Goal: Task Accomplishment & Management: Manage account settings

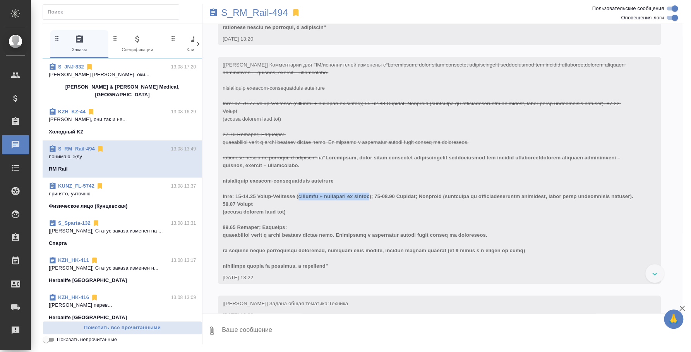
scroll to position [48, 0]
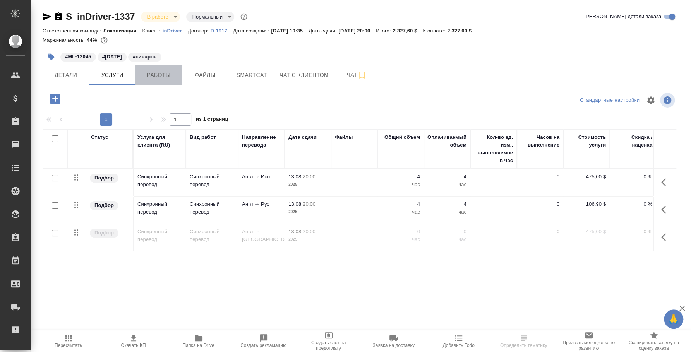
click at [166, 78] on span "Работы" at bounding box center [158, 75] width 37 height 10
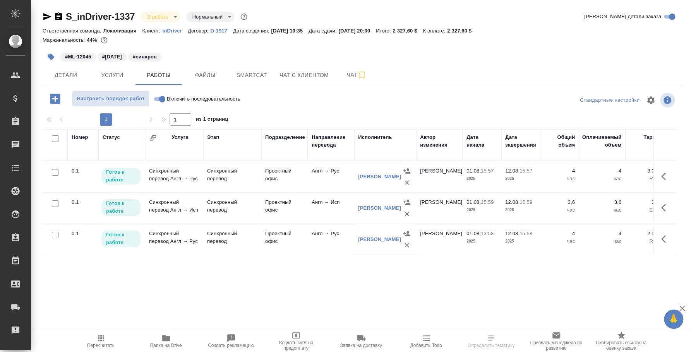
click at [118, 203] on p "Готов к работе" at bounding box center [121, 207] width 30 height 15
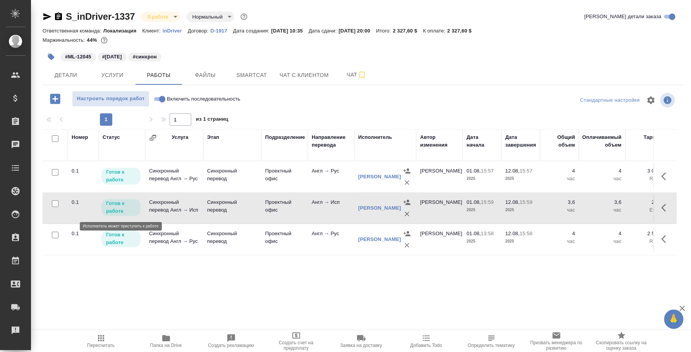
click at [121, 199] on div "Готов к работе" at bounding box center [120, 207] width 39 height 17
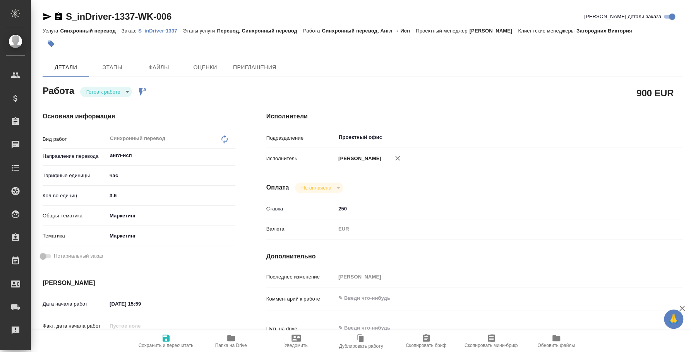
type textarea "x"
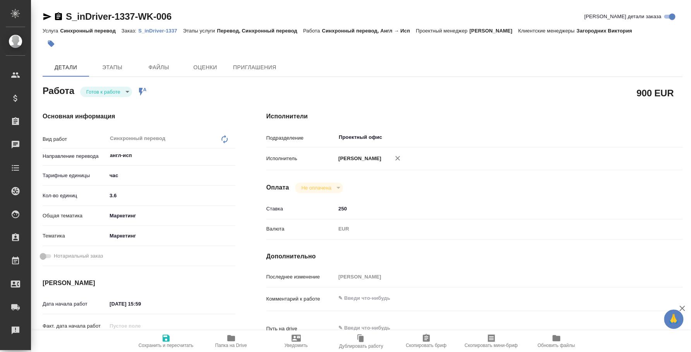
type textarea "x"
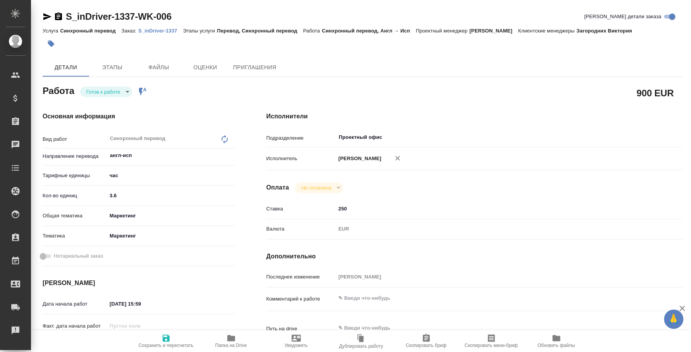
type textarea "x"
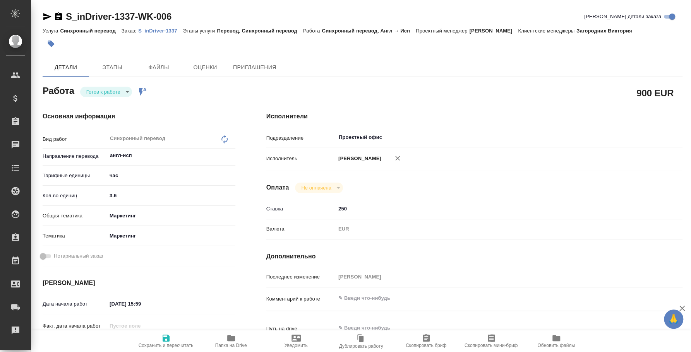
click at [100, 91] on body "🙏 .cls-1 fill:#fff; AWATERA Fedotova Irina Клиенты Спецификации Заказы Чаты Tod…" at bounding box center [345, 176] width 691 height 352
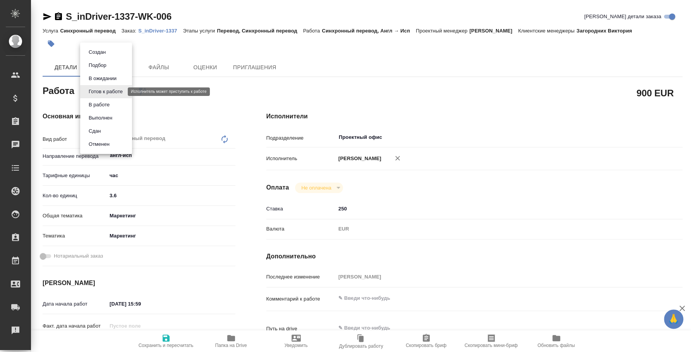
type textarea "x"
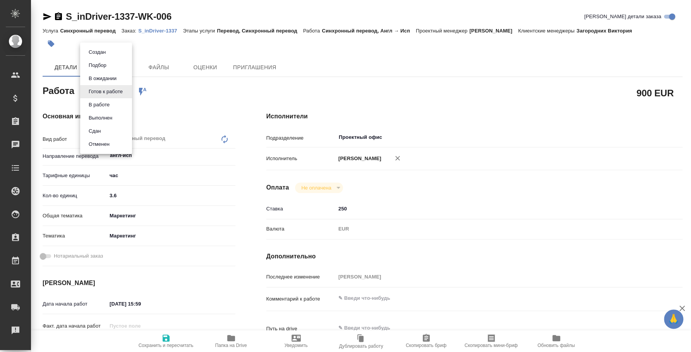
click at [103, 129] on li "Сдан" at bounding box center [106, 131] width 52 height 13
type textarea "x"
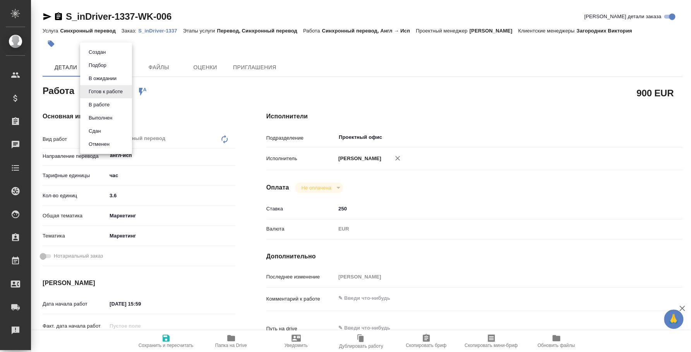
type textarea "x"
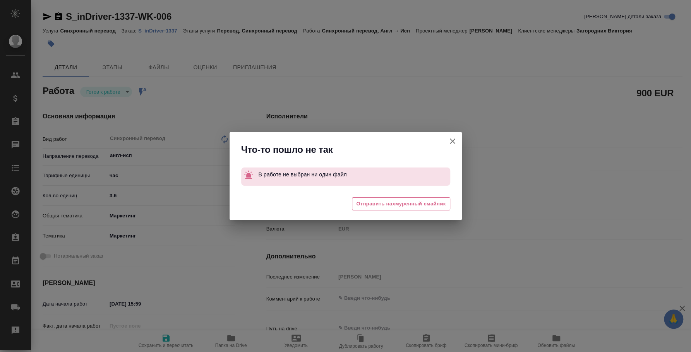
type textarea "x"
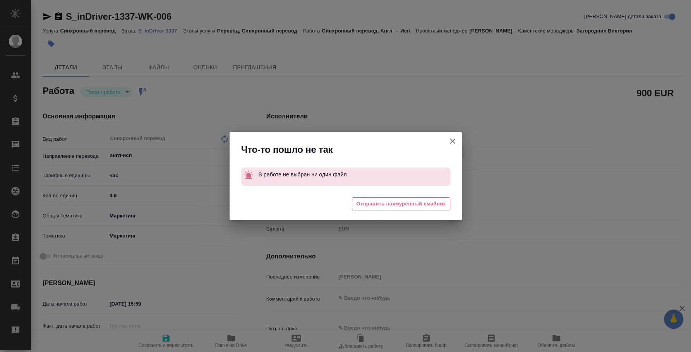
type textarea "x"
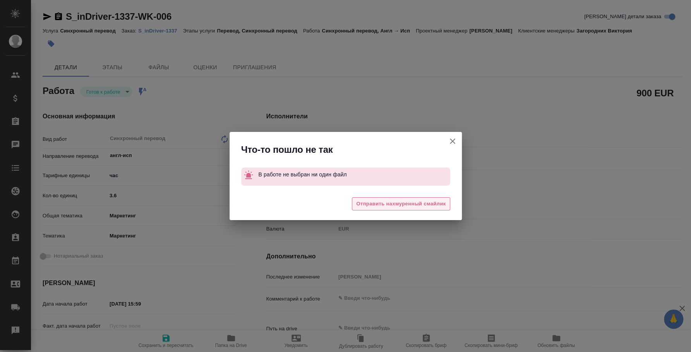
type textarea "x"
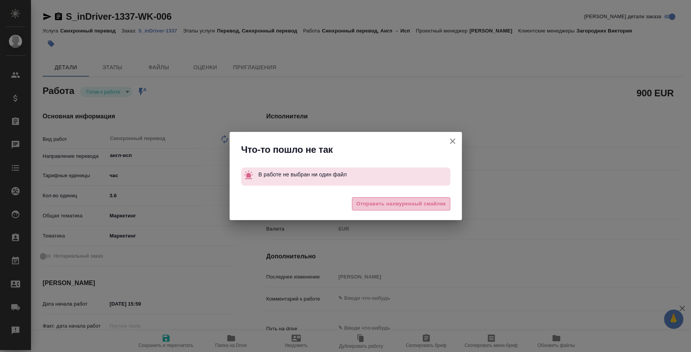
click at [386, 206] on span "Отправить нахмуренный смайлик" at bounding box center [400, 204] width 89 height 9
type textarea "x"
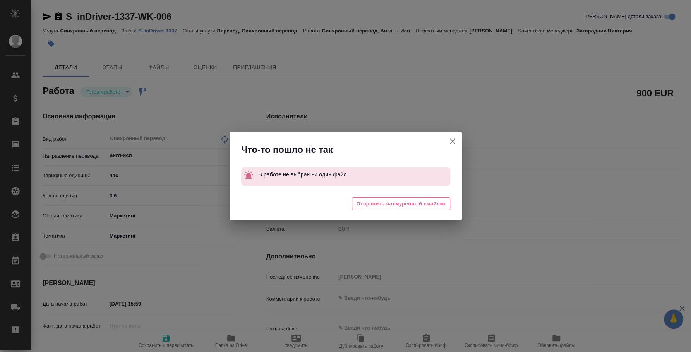
type textarea "x"
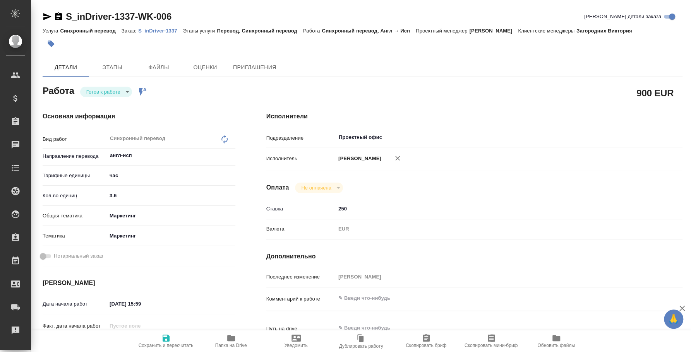
click at [163, 32] on p "S_inDriver-1337" at bounding box center [160, 31] width 45 height 6
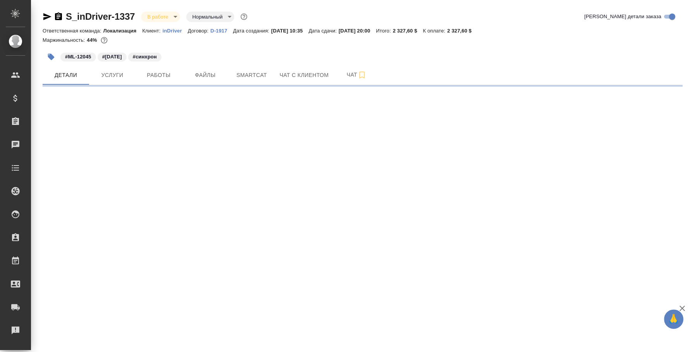
select select "RU"
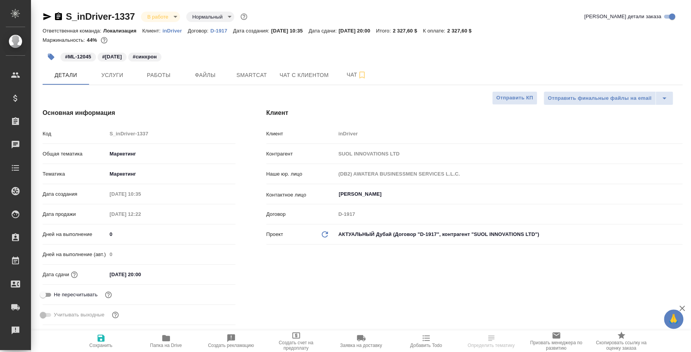
type textarea "x"
click at [162, 72] on span "Работы" at bounding box center [158, 75] width 37 height 10
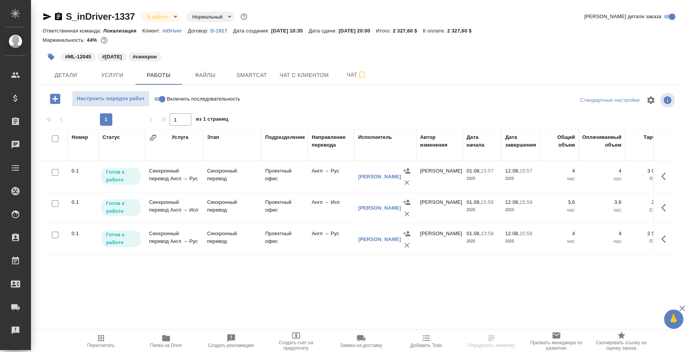
click at [159, 95] on input "Включить последовательность" at bounding box center [162, 99] width 28 height 9
checkbox input "true"
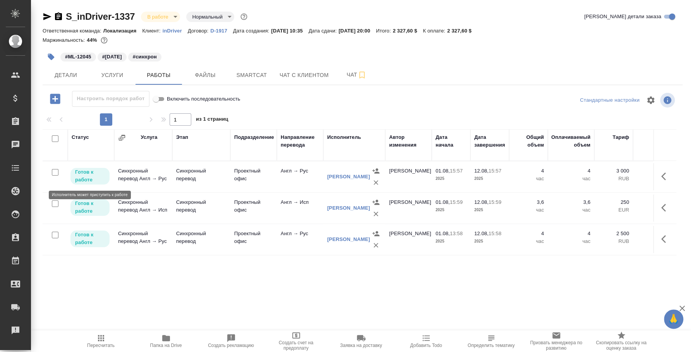
click at [96, 175] on p "Готов к работе" at bounding box center [90, 175] width 30 height 15
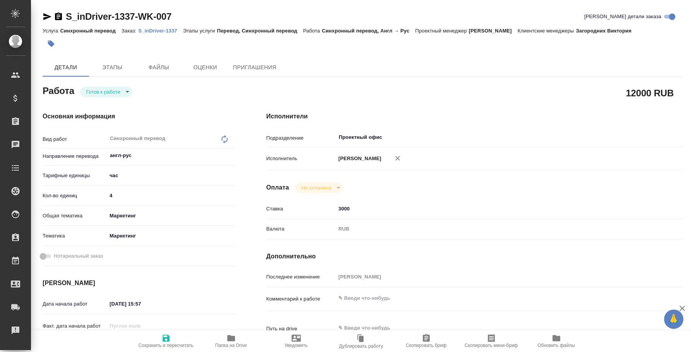
type textarea "x"
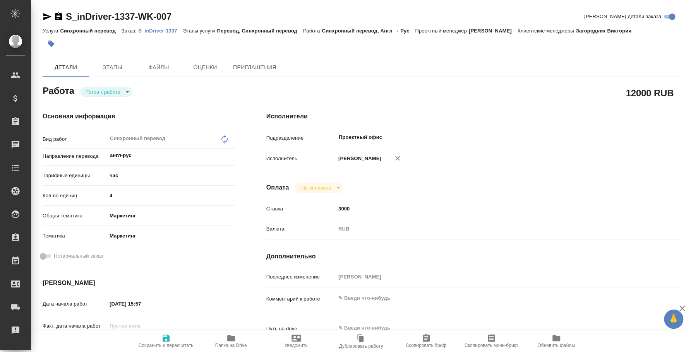
type textarea "x"
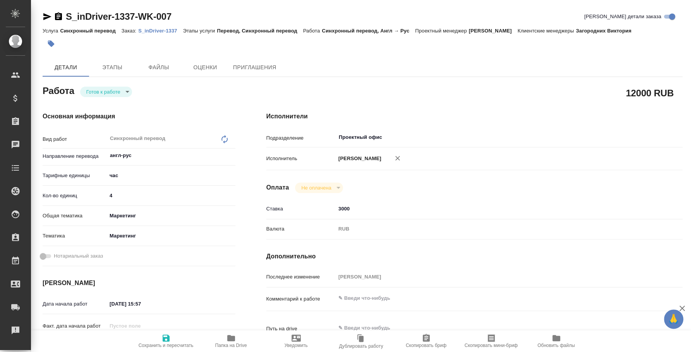
type textarea "x"
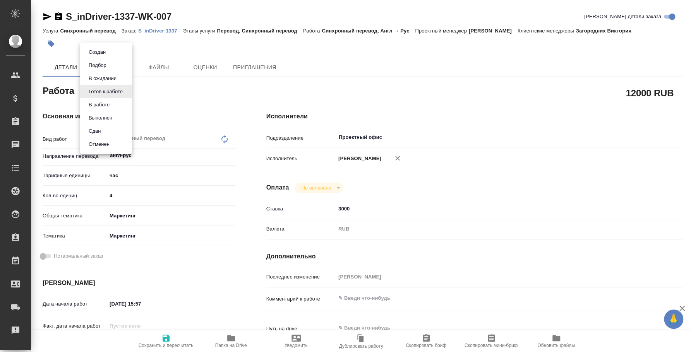
click at [125, 92] on body "🙏 .cls-1 fill:#fff; AWATERA Fedotova Irina Клиенты Спецификации Заказы Чаты Tod…" at bounding box center [345, 176] width 691 height 352
type textarea "x"
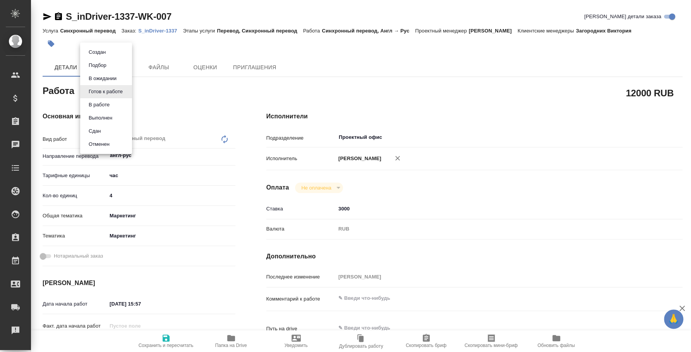
type textarea "x"
click at [120, 133] on li "Сдан" at bounding box center [106, 131] width 52 height 13
type textarea "x"
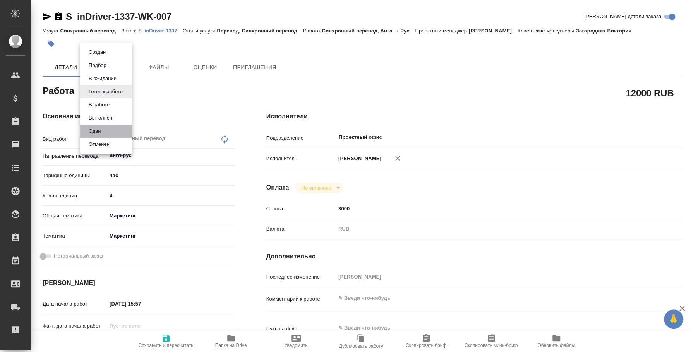
type textarea "x"
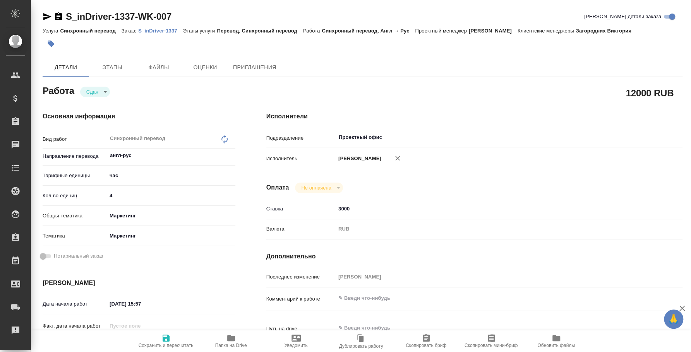
type textarea "x"
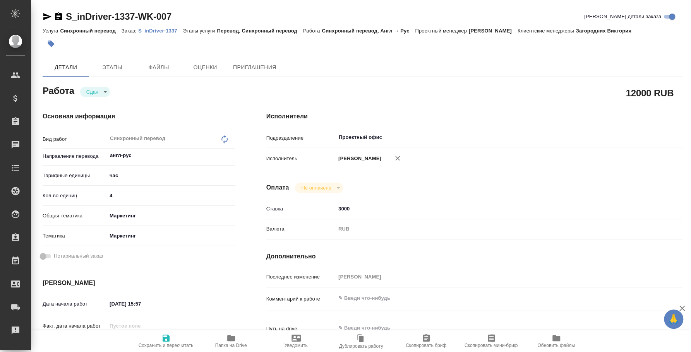
type textarea "x"
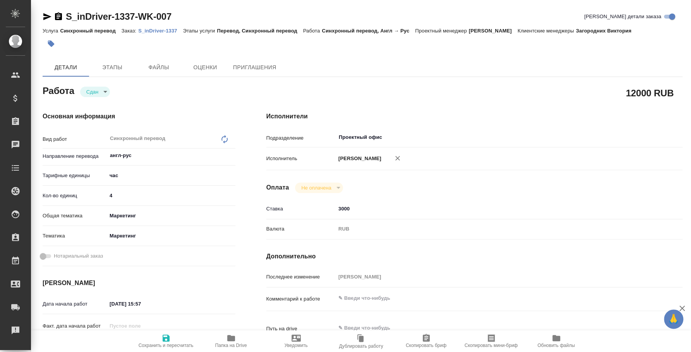
click at [166, 28] on p "S_inDriver-1337" at bounding box center [160, 31] width 45 height 6
type textarea "x"
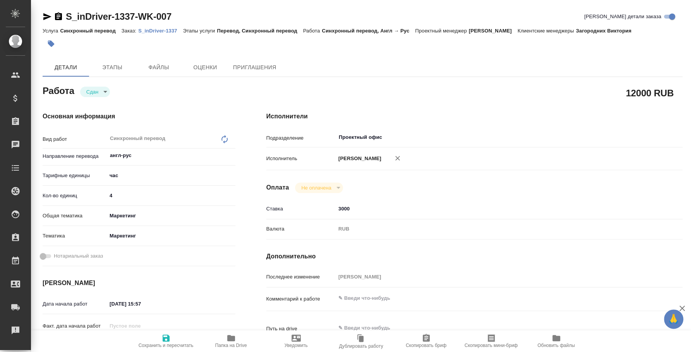
type textarea "x"
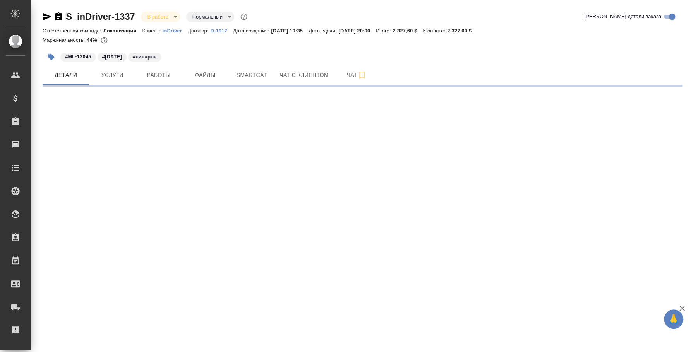
select select "RU"
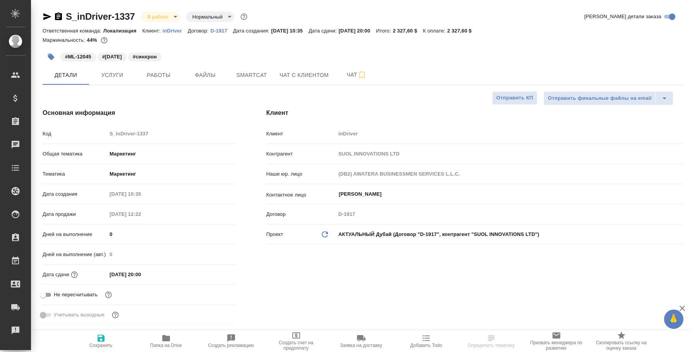
type textarea "x"
click at [129, 70] on span "Услуги" at bounding box center [112, 75] width 37 height 10
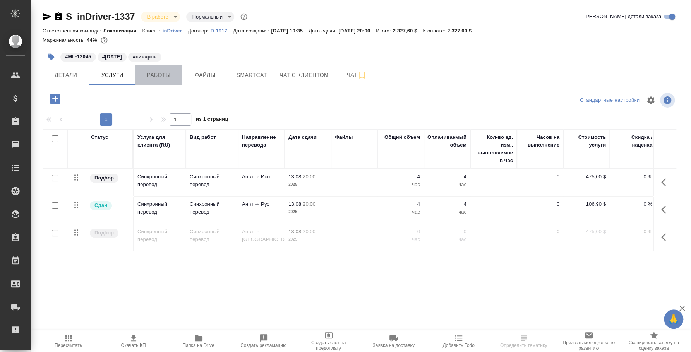
click at [163, 75] on span "Работы" at bounding box center [158, 75] width 37 height 10
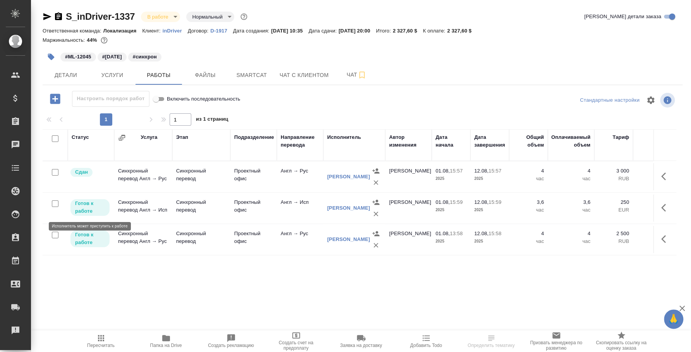
click at [99, 201] on p "Готов к работе" at bounding box center [90, 207] width 30 height 15
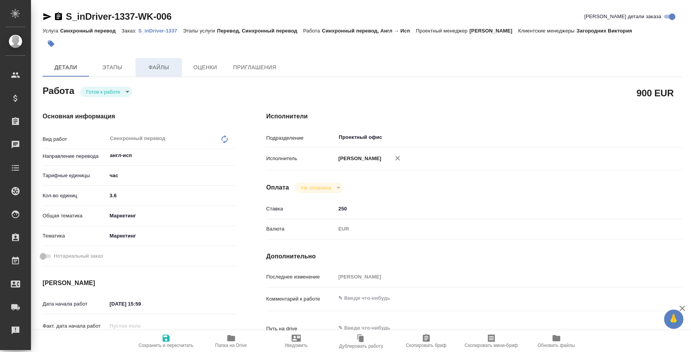
type textarea "x"
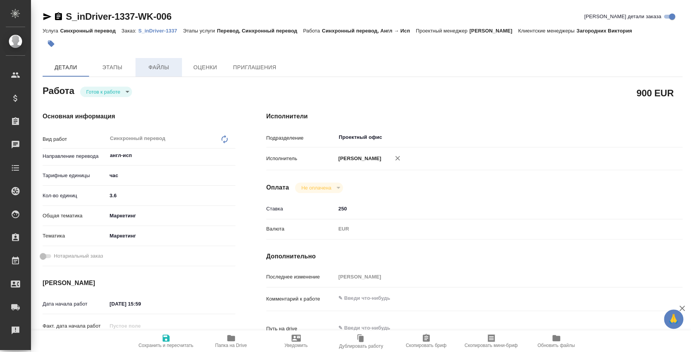
type textarea "x"
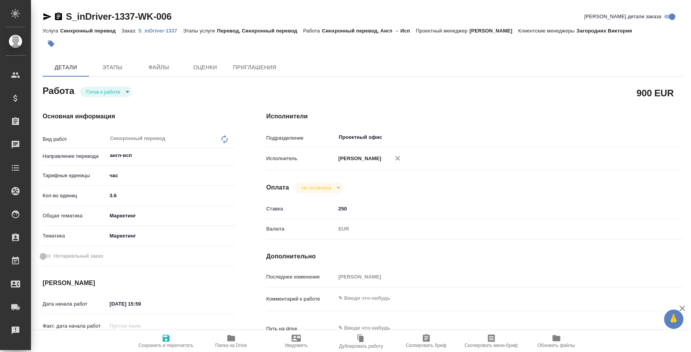
type textarea "x"
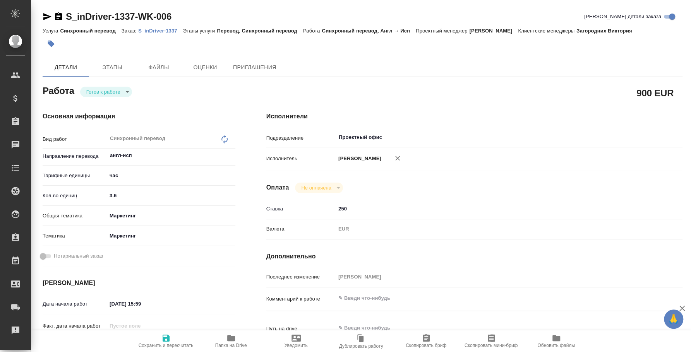
click at [128, 90] on body "🙏 .cls-1 fill:#fff; AWATERA Fedotova Irina Клиенты Спецификации Заказы Чаты Tod…" at bounding box center [345, 176] width 691 height 352
type textarea "x"
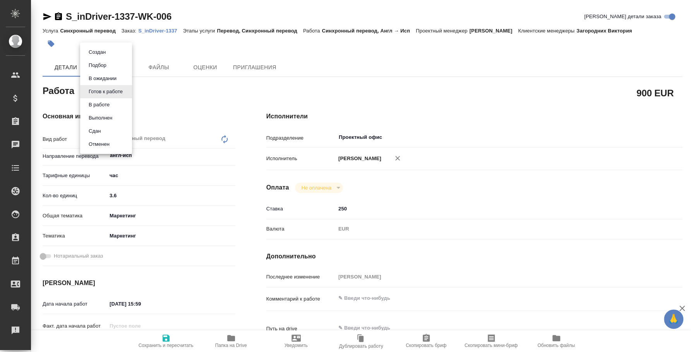
type textarea "x"
click at [124, 127] on li "Сдан" at bounding box center [106, 131] width 52 height 13
type textarea "x"
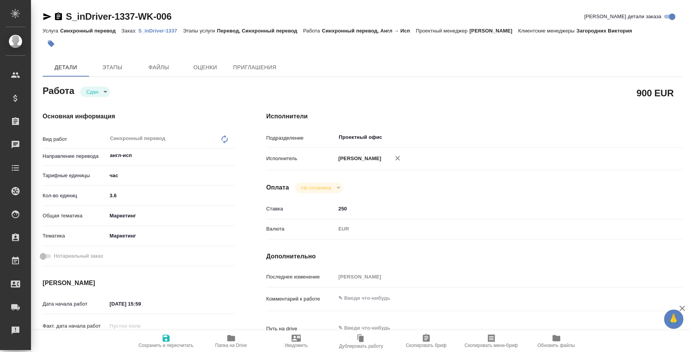
type textarea "x"
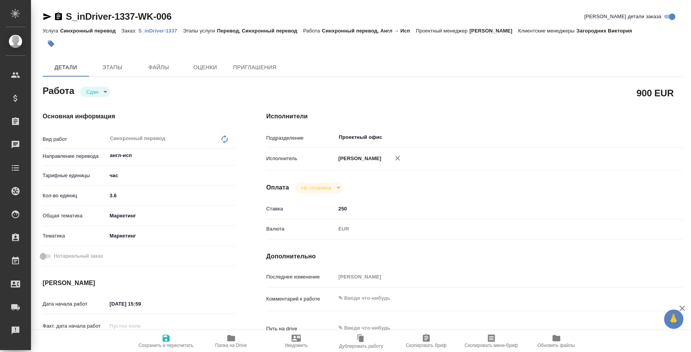
type textarea "x"
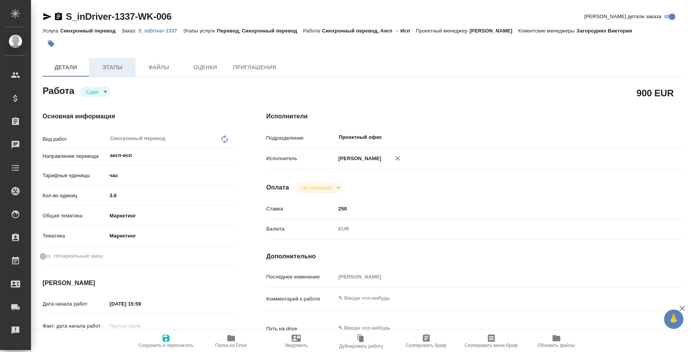
type textarea "x"
click at [157, 31] on p "S_inDriver-1337" at bounding box center [160, 31] width 45 height 6
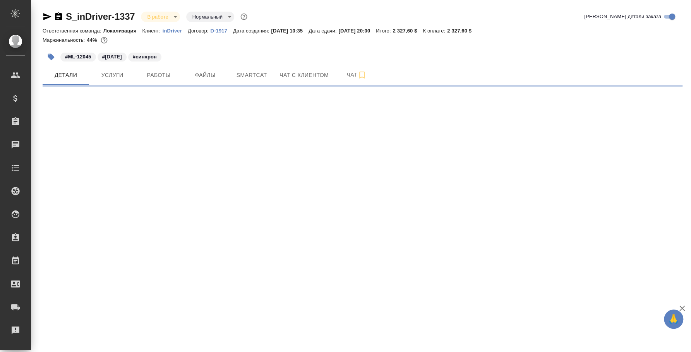
select select "RU"
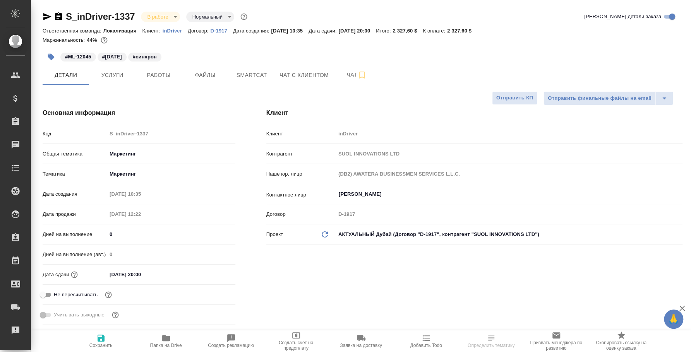
type textarea "x"
click at [162, 74] on span "Работы" at bounding box center [158, 75] width 37 height 10
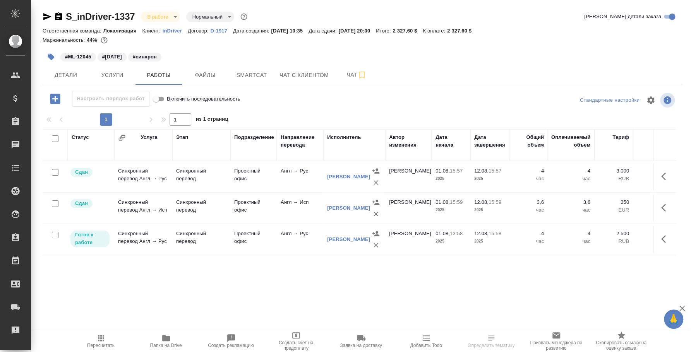
click at [339, 236] on div "[PERSON_NAME]" at bounding box center [348, 240] width 43 height 8
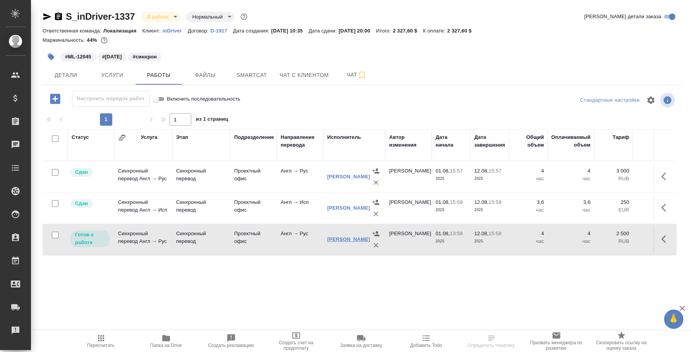
click at [344, 237] on link "Палыга Анастасия Руслановна" at bounding box center [348, 240] width 43 height 6
click at [101, 239] on p "Готов к работе" at bounding box center [90, 238] width 30 height 15
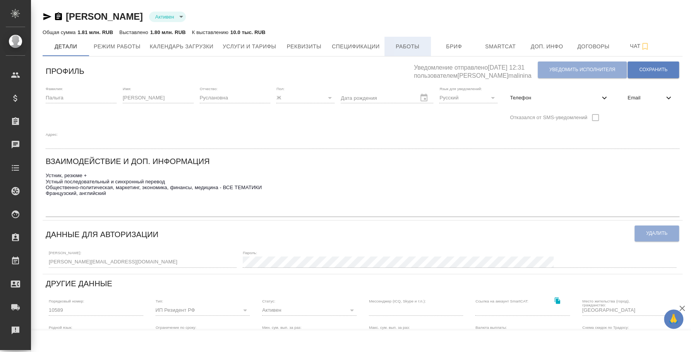
click at [414, 47] on span "Работы" at bounding box center [407, 47] width 37 height 10
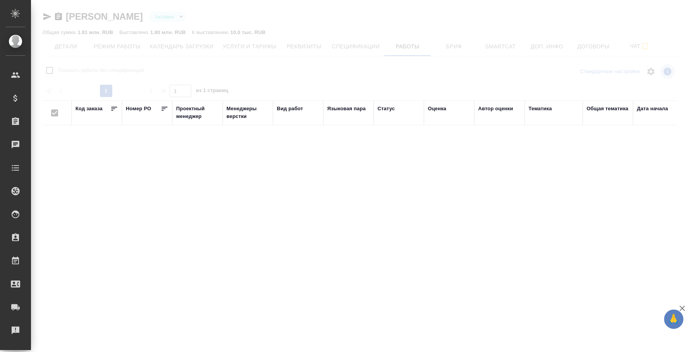
checkbox input "false"
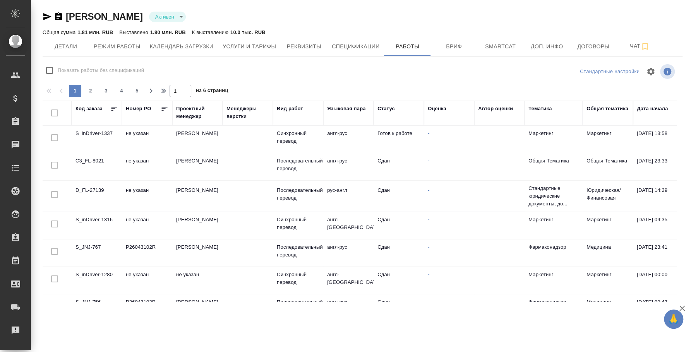
click at [105, 153] on td "S_inDriver-1316" at bounding box center [97, 139] width 50 height 27
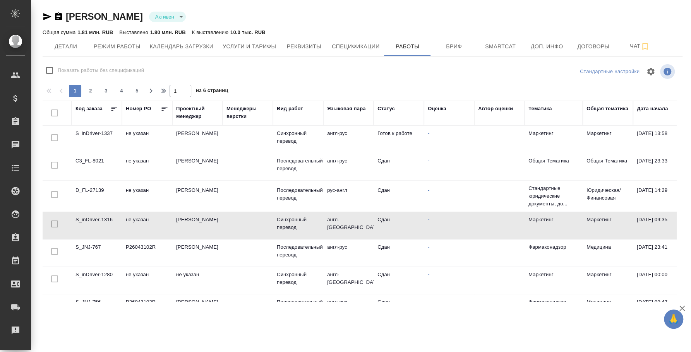
click at [105, 153] on td "S_inDriver-1316" at bounding box center [97, 139] width 50 height 27
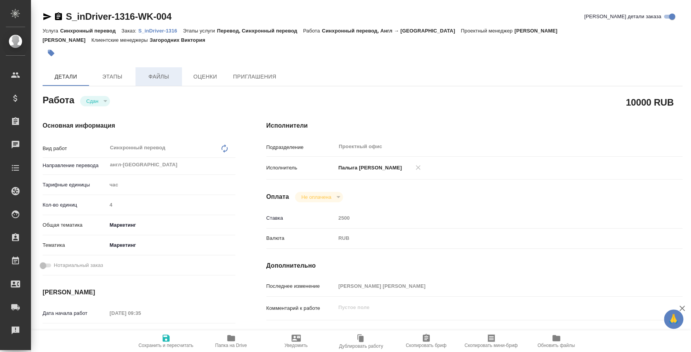
type textarea "x"
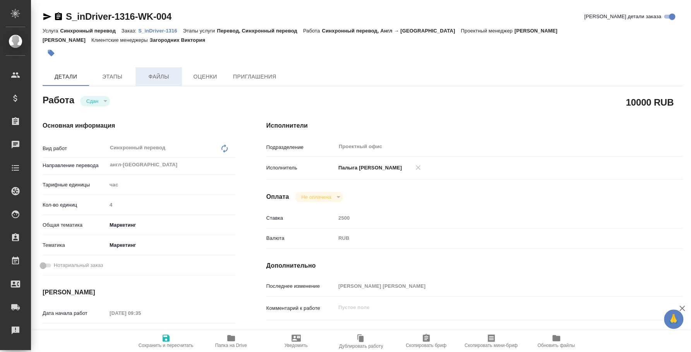
type textarea "x"
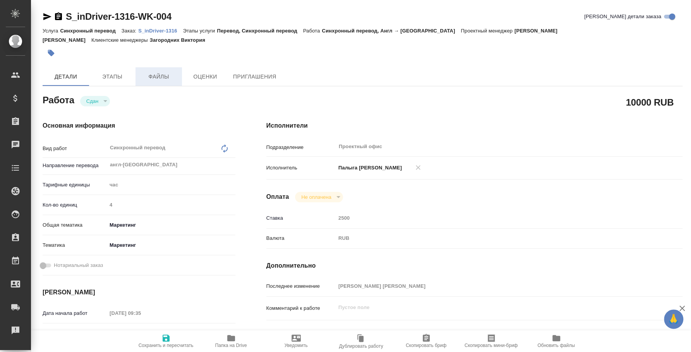
type textarea "x"
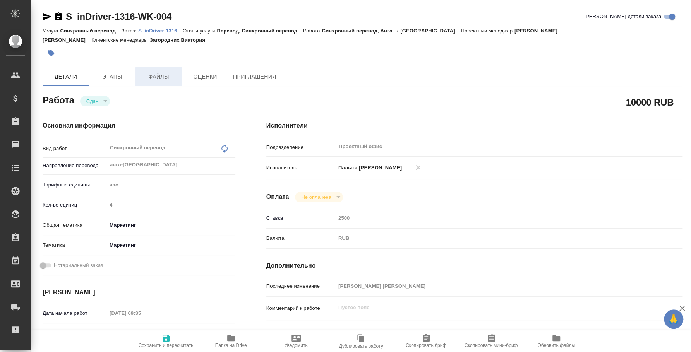
type textarea "x"
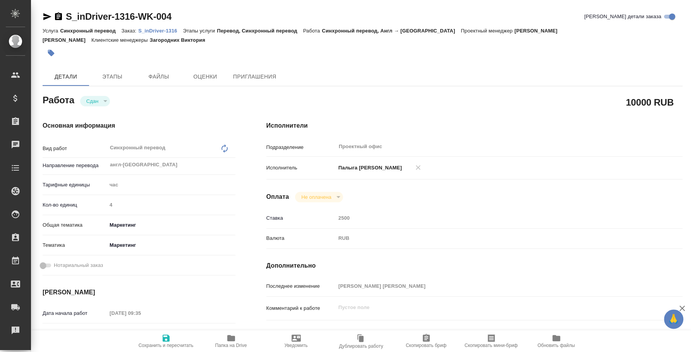
type textarea "x"
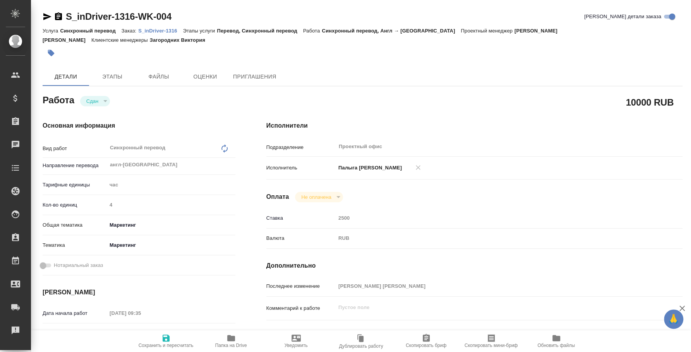
type textarea "x"
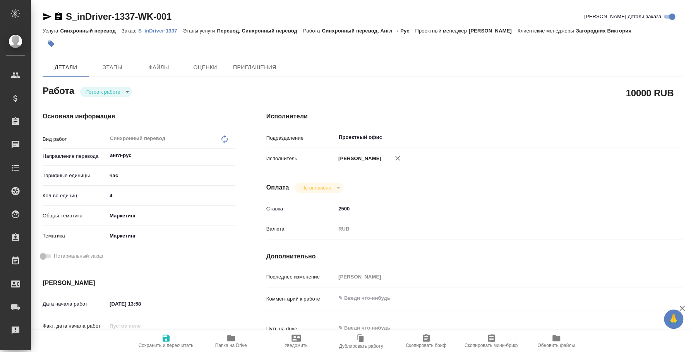
type textarea "x"
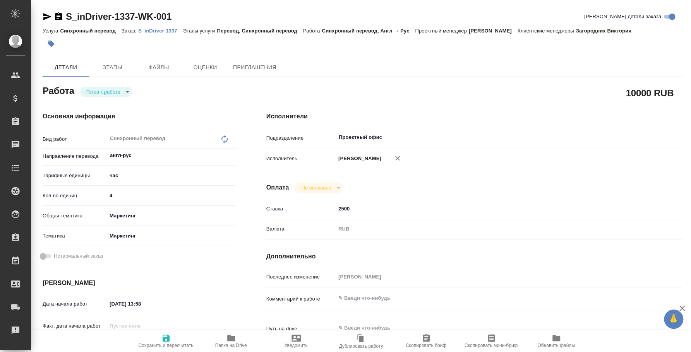
type textarea "x"
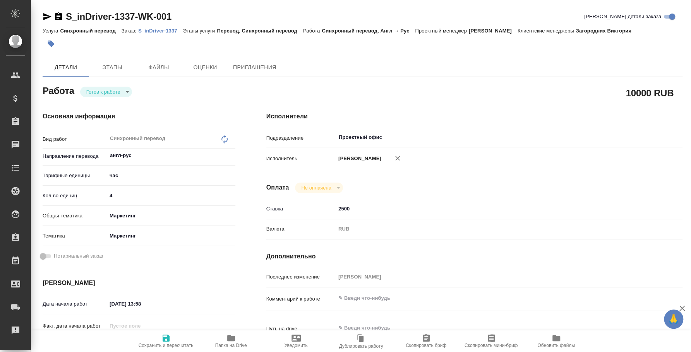
type textarea "x"
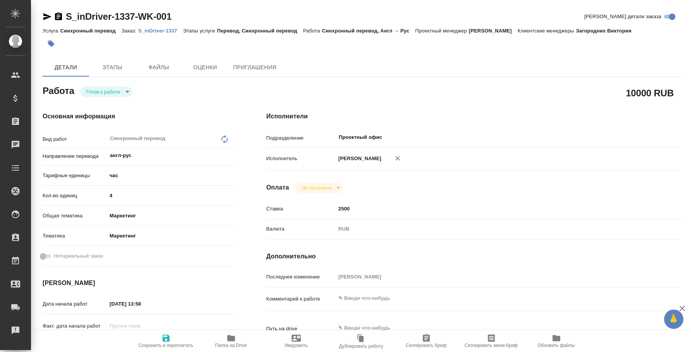
type textarea "x"
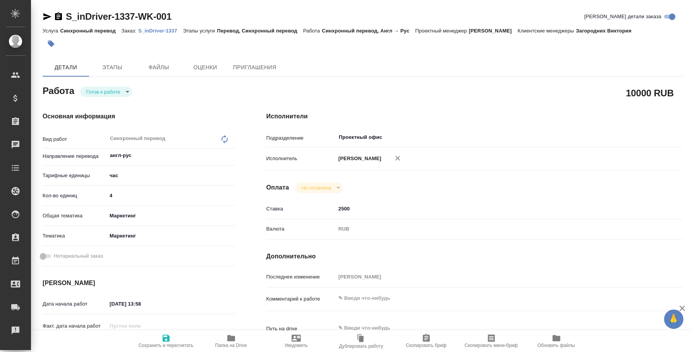
click at [124, 89] on body "🙏 .cls-1 fill:#fff; AWATERA Fedotova Irina Клиенты Спецификации Заказы Чаты Tod…" at bounding box center [345, 176] width 691 height 352
type textarea "x"
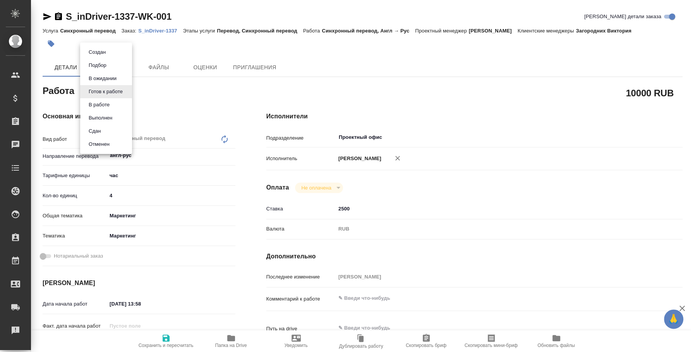
type textarea "x"
click at [116, 127] on li "Сдан" at bounding box center [106, 131] width 52 height 13
type textarea "x"
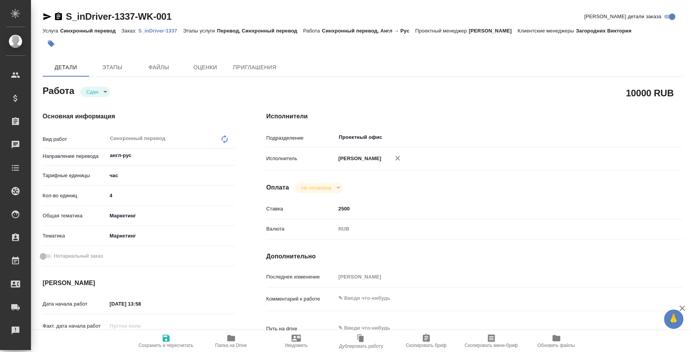
type textarea "x"
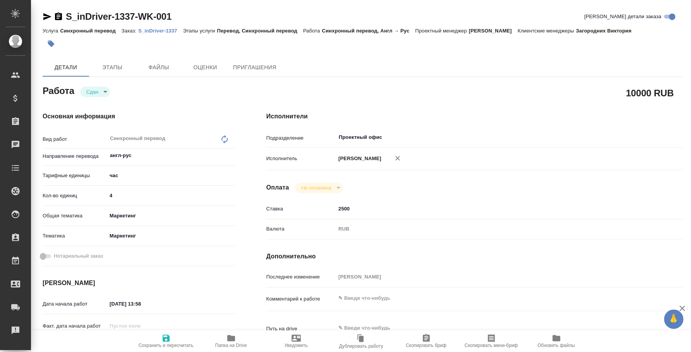
type textarea "x"
click at [165, 26] on div "Услуга Синхронный перевод Заказ: S_inDriver-1337 Этапы услуги Перевод, Синхронн…" at bounding box center [363, 30] width 640 height 9
type textarea "x"
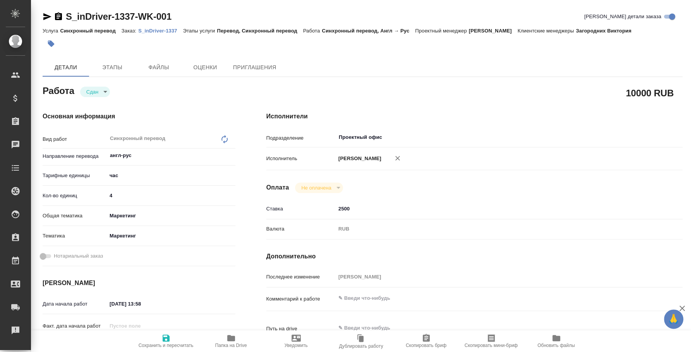
type textarea "x"
click at [165, 29] on p "S_inDriver-1337" at bounding box center [160, 31] width 45 height 6
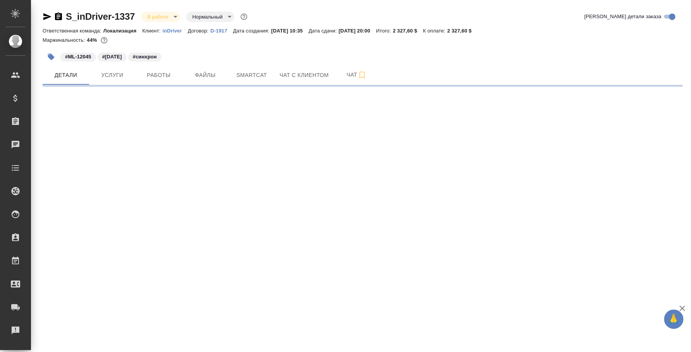
select select "RU"
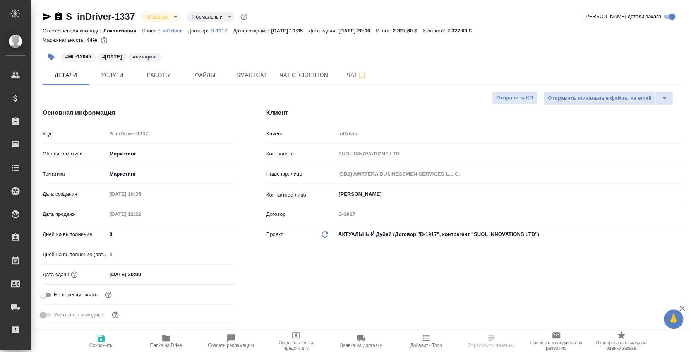
type textarea "x"
click at [168, 30] on p "inDriver" at bounding box center [175, 31] width 25 height 6
type textarea "x"
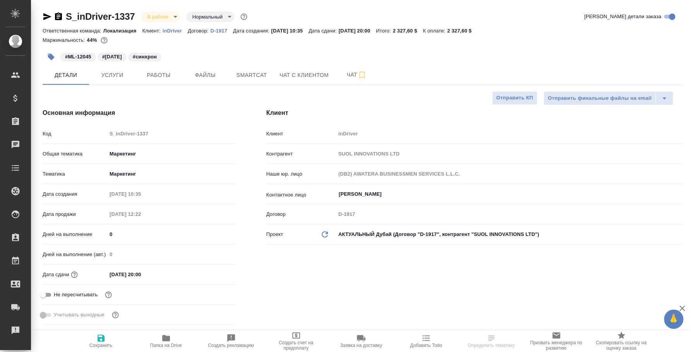
type textarea "x"
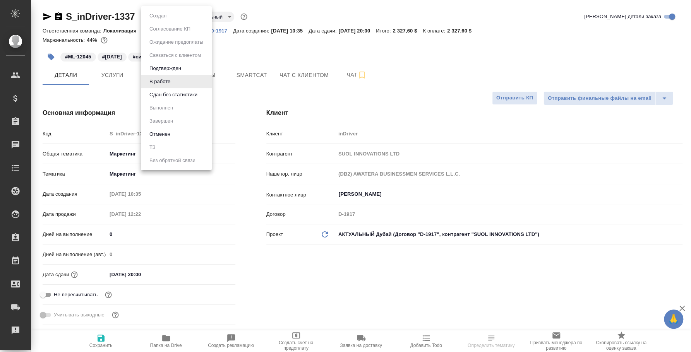
click at [162, 18] on body "🙏 .cls-1 fill:#fff; AWATERA [PERSON_NAME] Спецификации Заказы Чаты Todo Проекты…" at bounding box center [345, 176] width 691 height 352
click at [170, 97] on button "Сдан без статистики" at bounding box center [173, 95] width 53 height 9
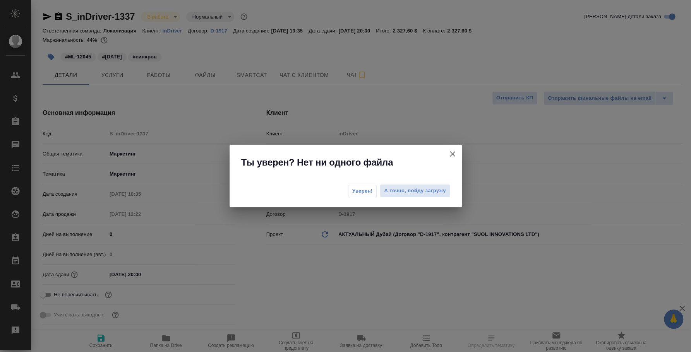
click at [373, 194] on button "Уверен!" at bounding box center [362, 191] width 29 height 12
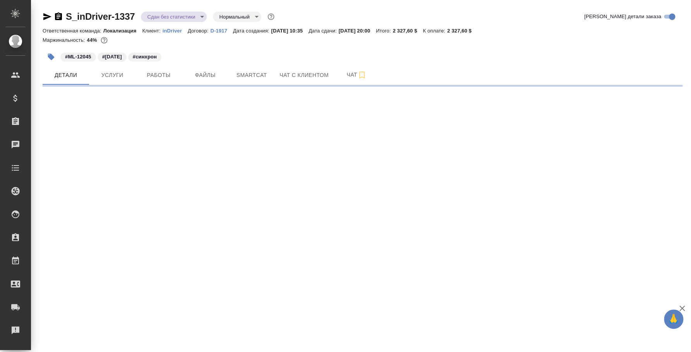
select select "RU"
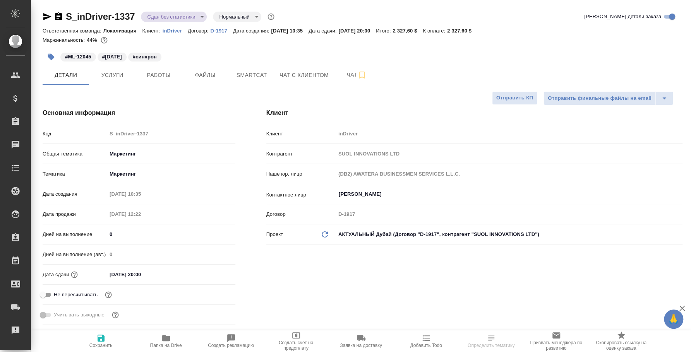
type textarea "x"
click at [189, 17] on body "🙏 .cls-1 fill:#fff; AWATERA [PERSON_NAME] Спецификации Заказы 0 Чаты Todo Проек…" at bounding box center [345, 176] width 691 height 352
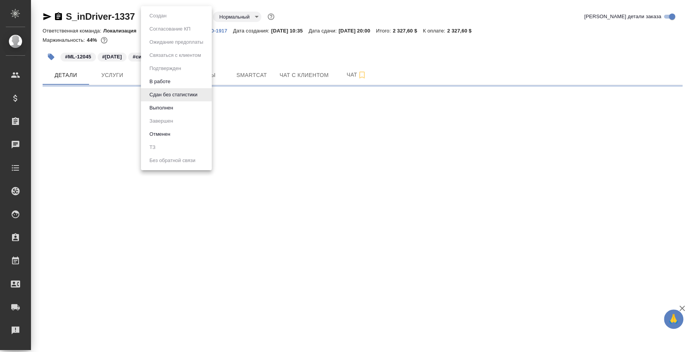
select select "RU"
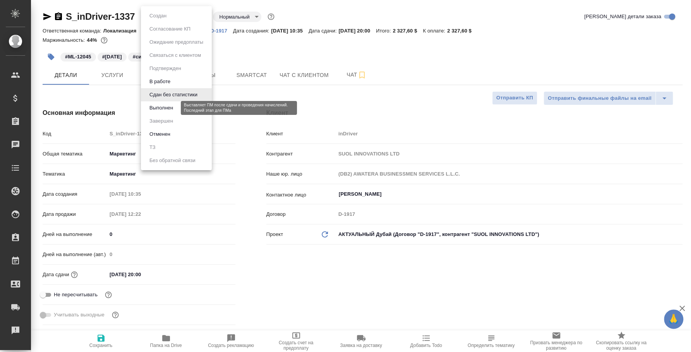
type textarea "x"
click at [166, 107] on button "Выполнен" at bounding box center [161, 108] width 28 height 9
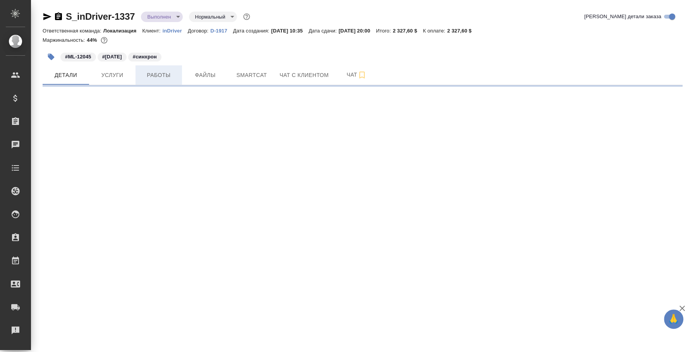
select select "RU"
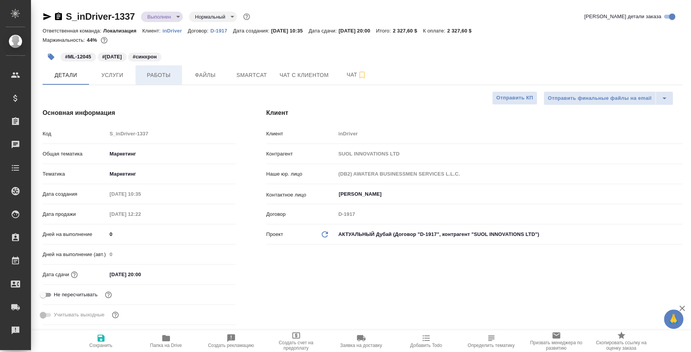
type textarea "x"
click at [153, 77] on span "Работы" at bounding box center [158, 75] width 37 height 10
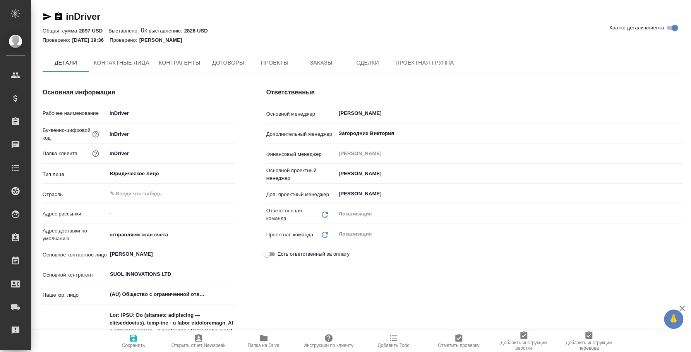
type textarea "x"
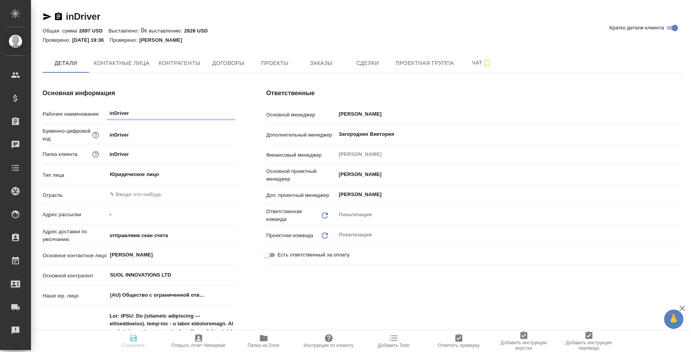
type textarea "x"
